Goal: Find specific page/section: Find specific page/section

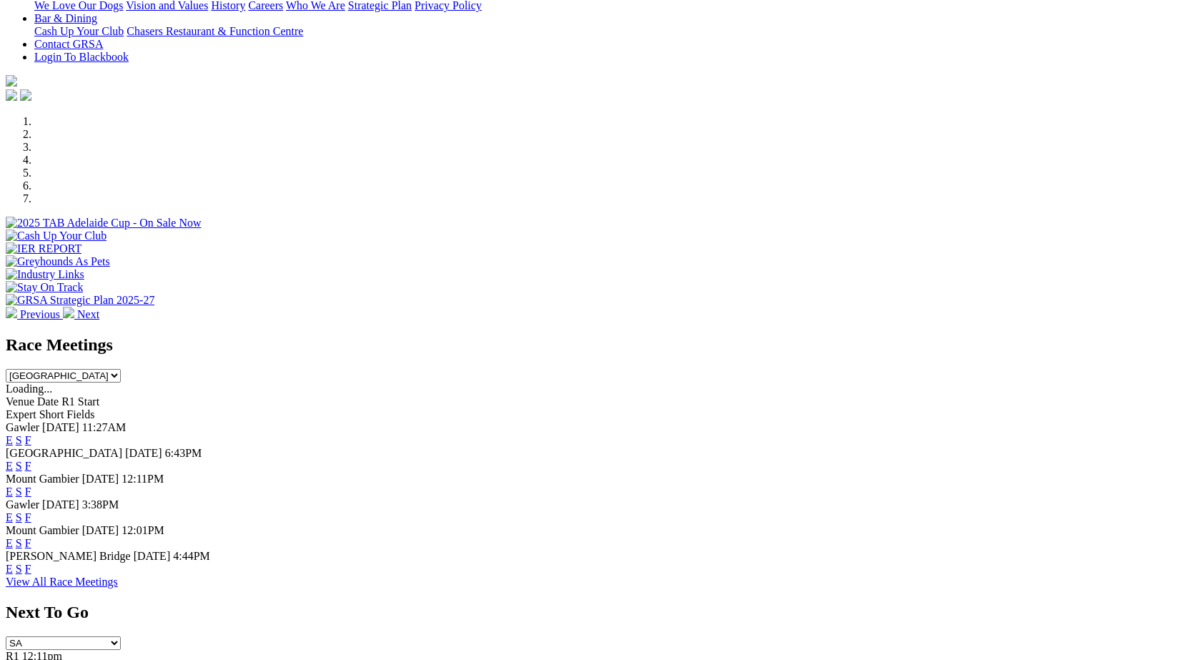
scroll to position [349, 0]
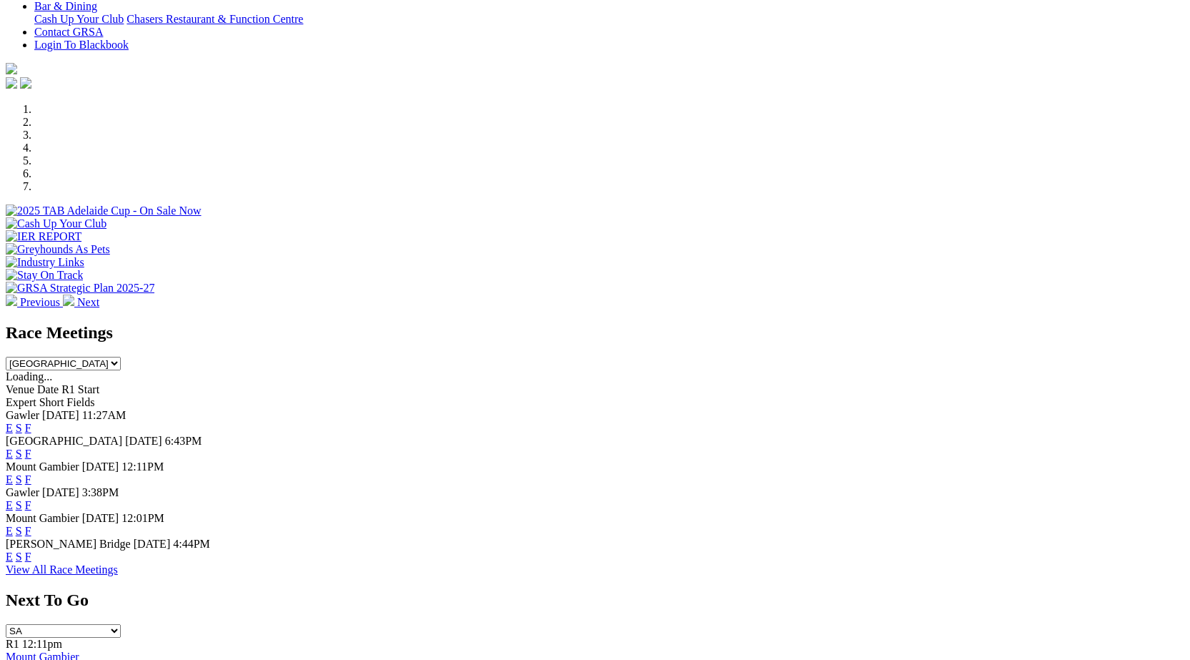
click at [31, 558] on link "F" at bounding box center [28, 556] width 6 height 12
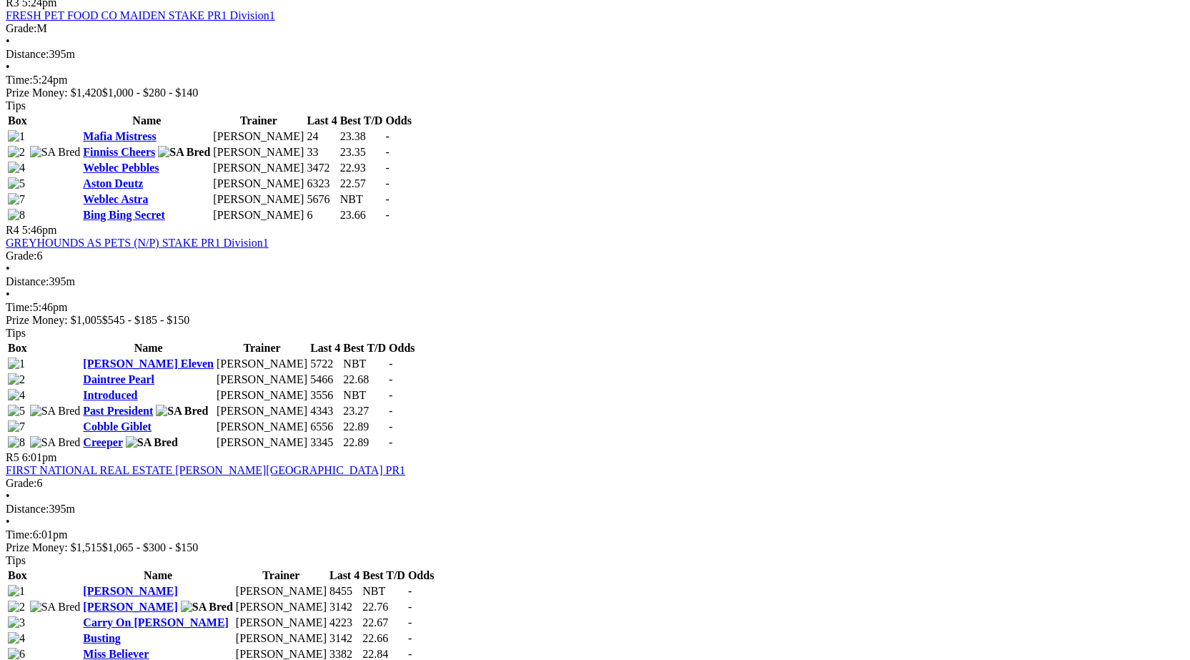
scroll to position [1241, 0]
